Goal: Find contact information: Find contact information

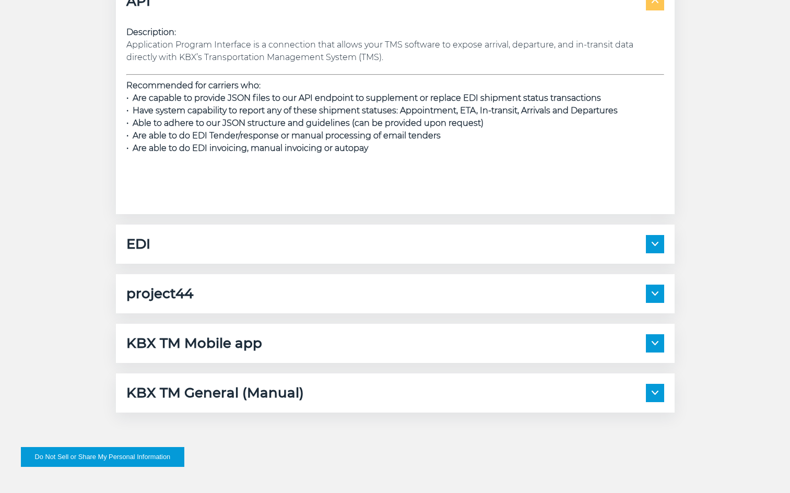
scroll to position [1514, 0]
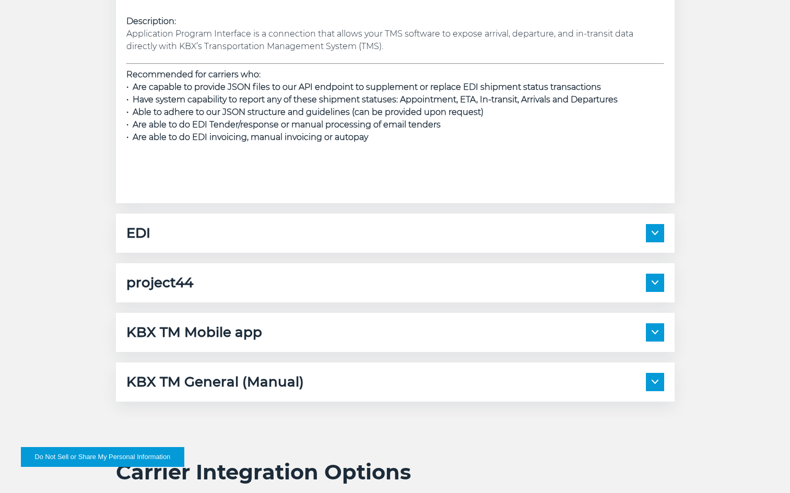
click at [654, 286] on span at bounding box center [655, 283] width 18 height 18
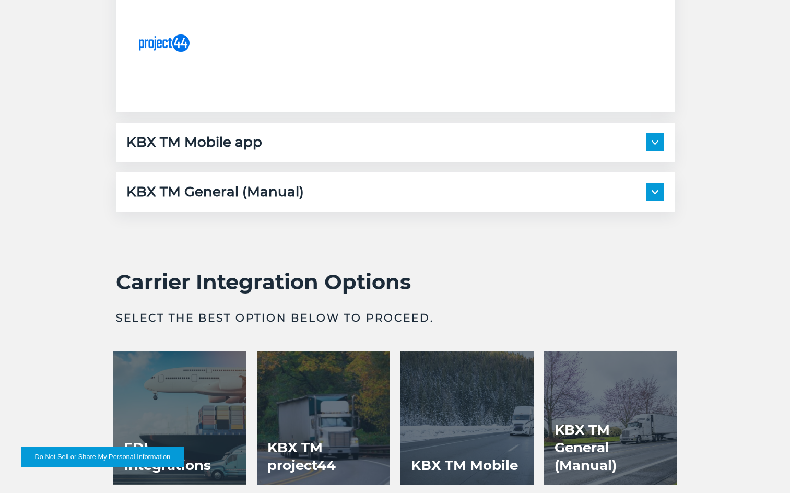
scroll to position [2401, 0]
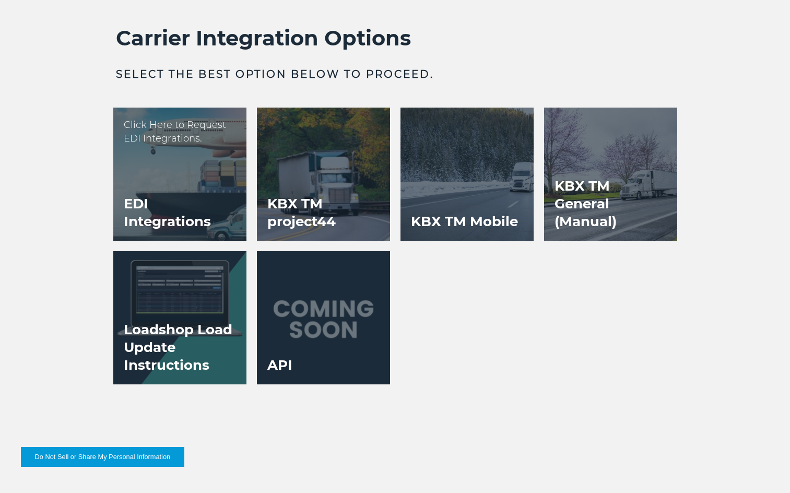
click at [181, 178] on div at bounding box center [179, 174] width 133 height 133
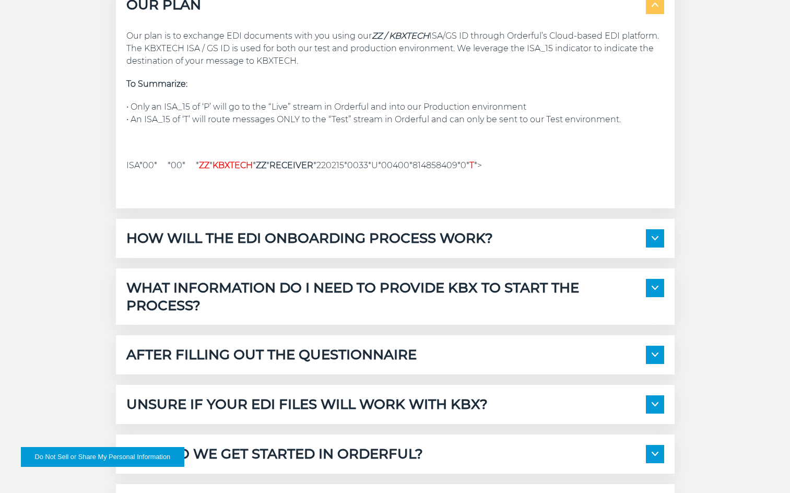
scroll to position [940, 0]
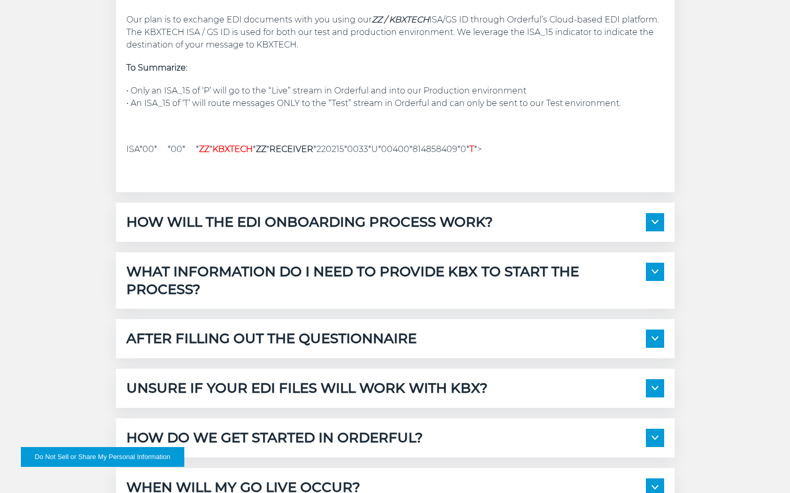
click at [341, 229] on h5 "HOW WILL THE EDI ONBOARDING PROCESS WORK?" at bounding box center [309, 222] width 366 height 18
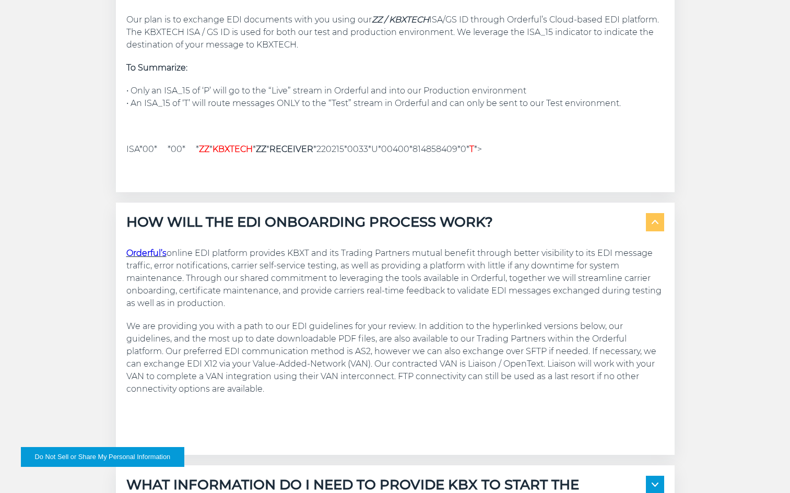
scroll to position [992, 0]
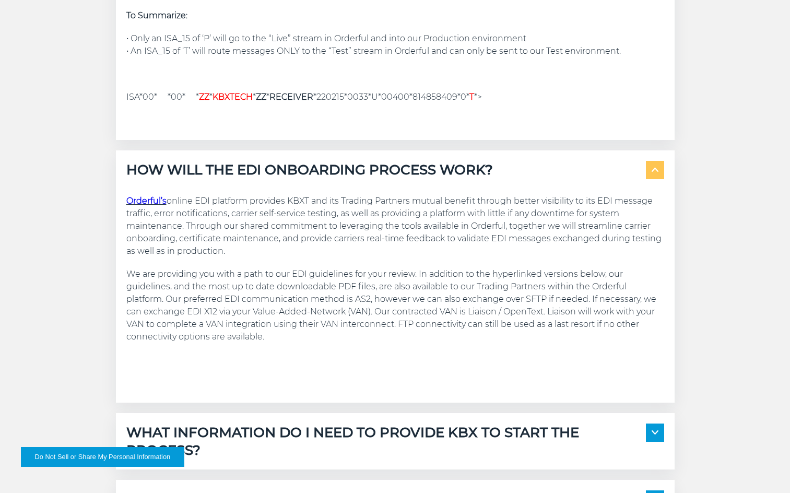
click at [656, 170] on img at bounding box center [655, 170] width 7 height 4
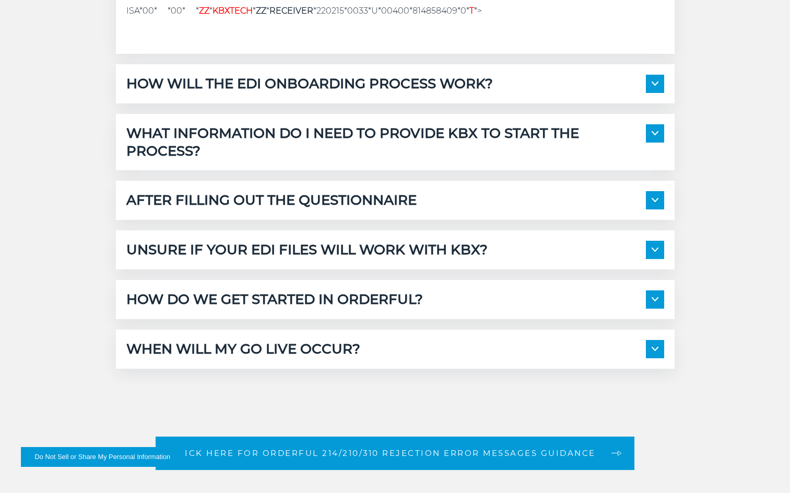
scroll to position [1096, 0]
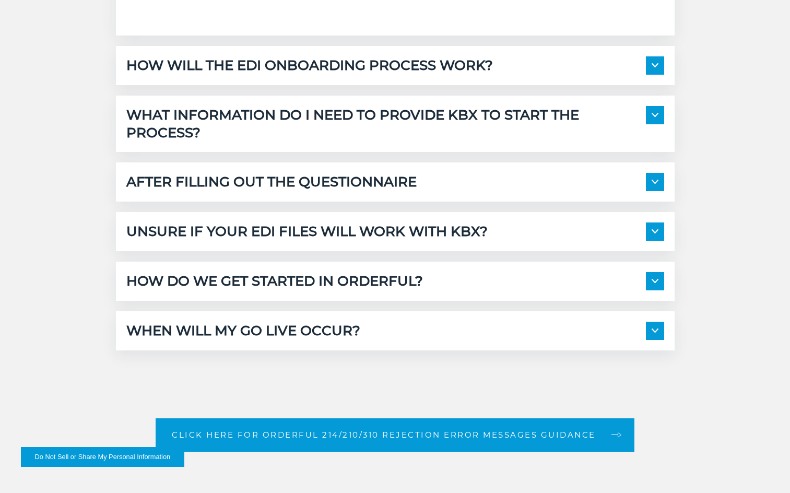
click at [381, 324] on div "WHEN WILL MY GO LIVE OCCUR?" at bounding box center [395, 331] width 538 height 18
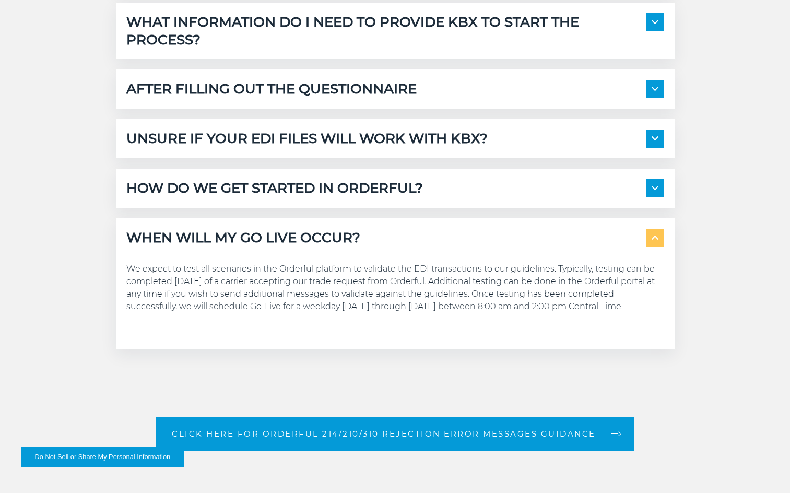
scroll to position [1201, 0]
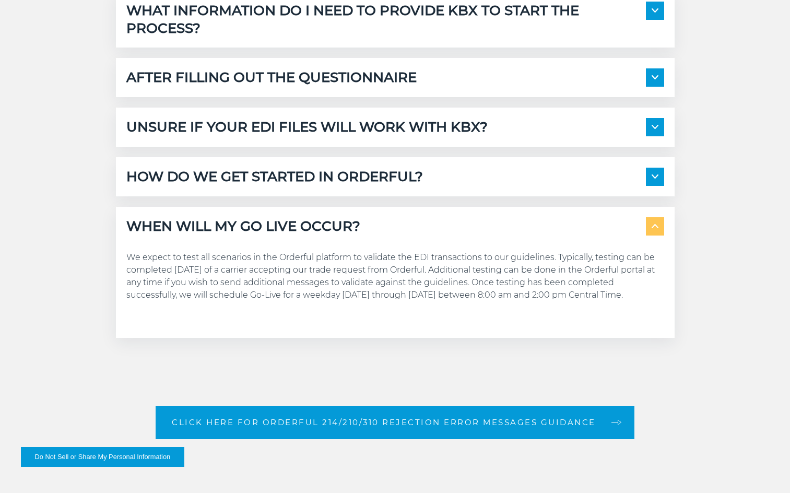
click at [372, 230] on div "WHEN WILL MY GO LIVE OCCUR?" at bounding box center [395, 226] width 538 height 18
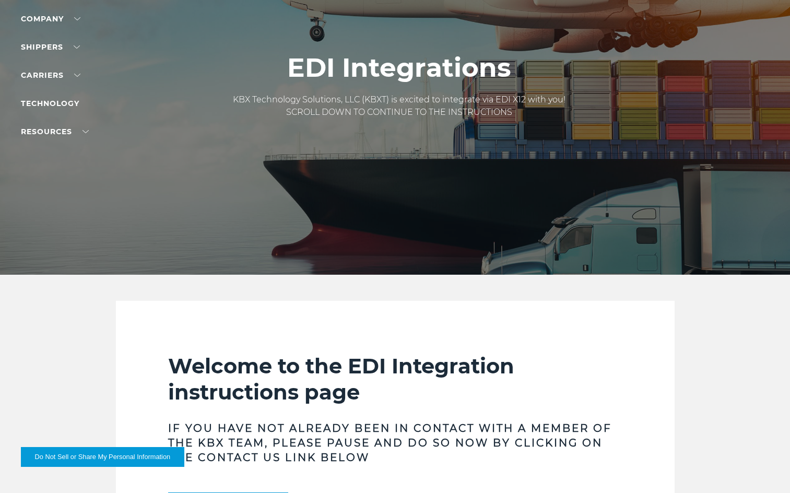
scroll to position [0, 0]
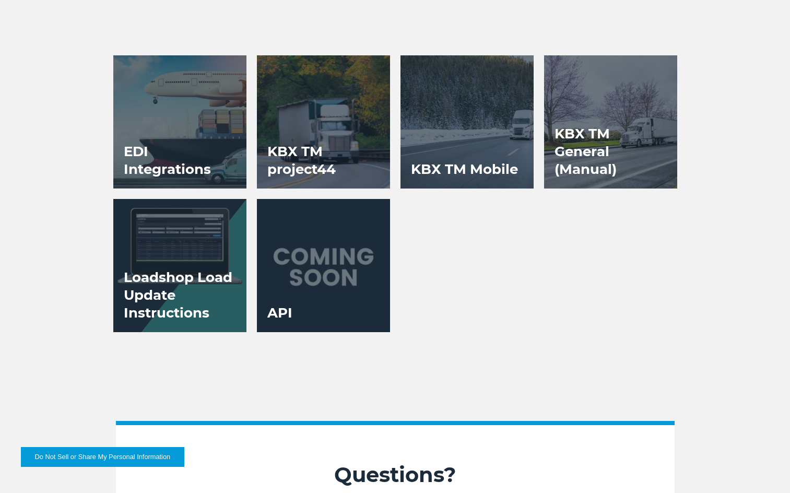
scroll to position [1976, 0]
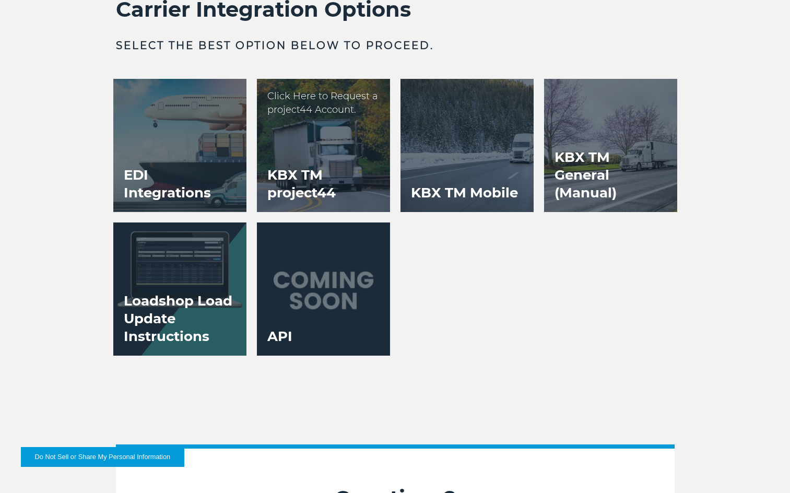
click at [322, 159] on h3 "KBX TM project44" at bounding box center [323, 184] width 133 height 56
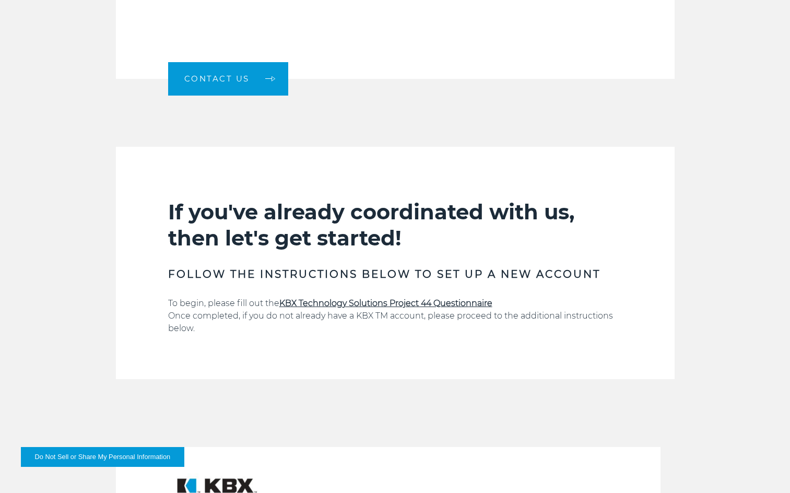
scroll to position [418, 0]
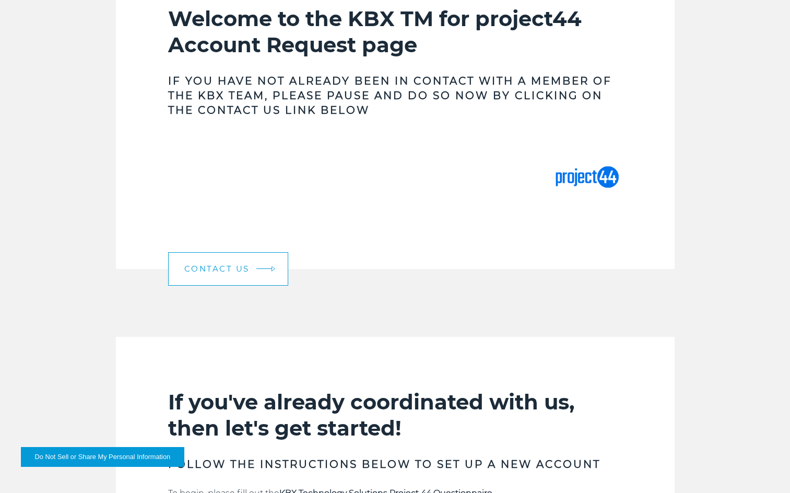
click at [247, 266] on span "Contact Us" at bounding box center [216, 269] width 65 height 8
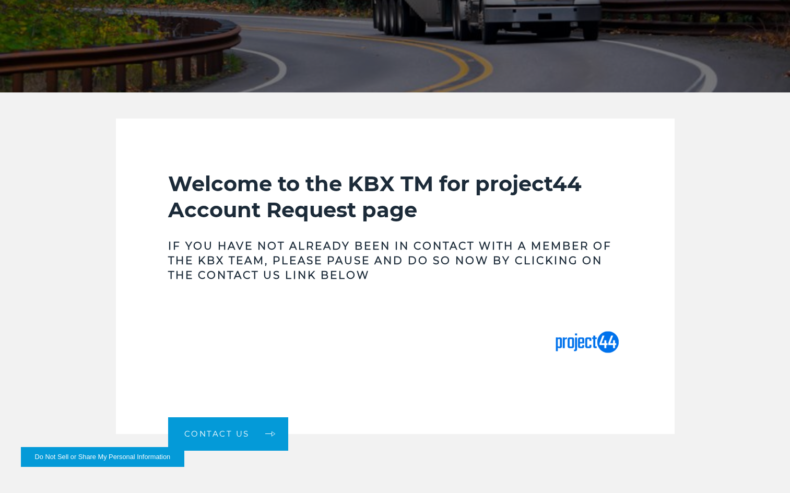
scroll to position [313, 0]
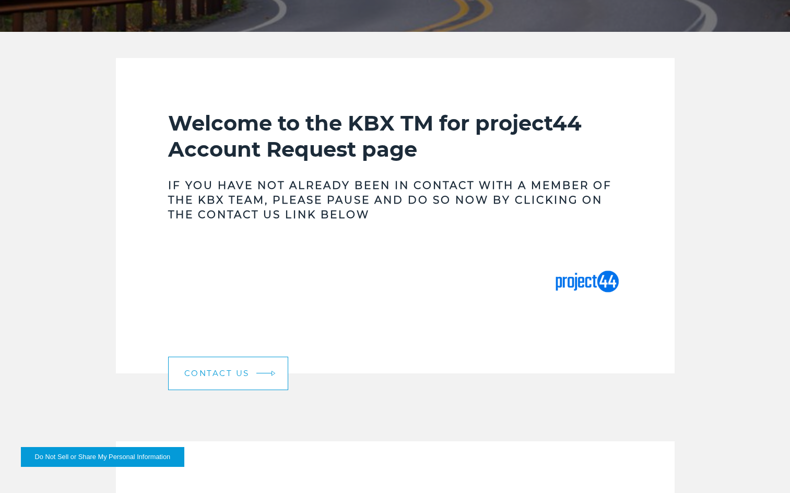
click at [240, 372] on span "Contact Us" at bounding box center [216, 373] width 65 height 8
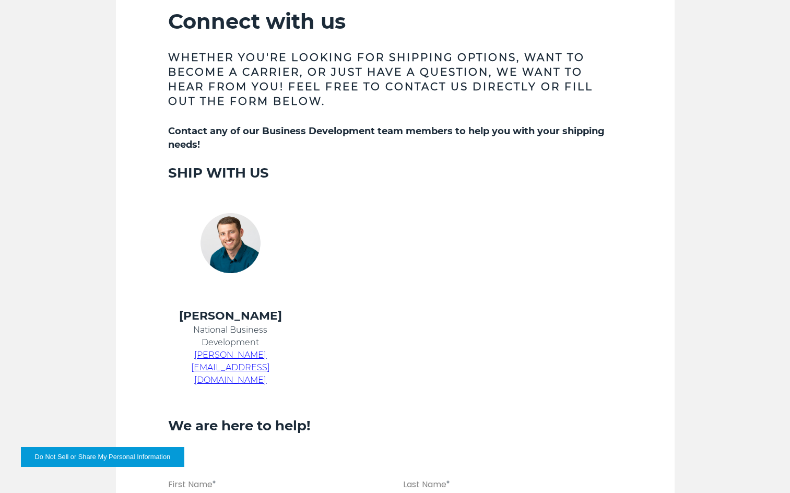
scroll to position [418, 0]
